Goal: Obtain resource: Download file/media

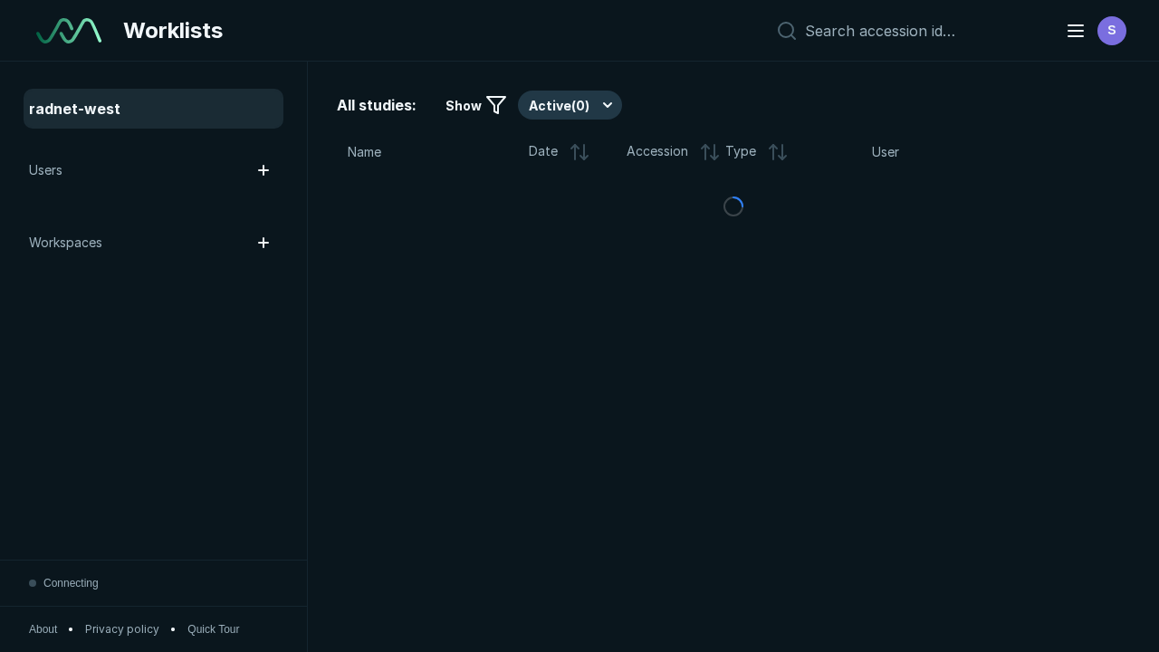
scroll to position [4944, 7542]
